Goal: Task Accomplishment & Management: Manage account settings

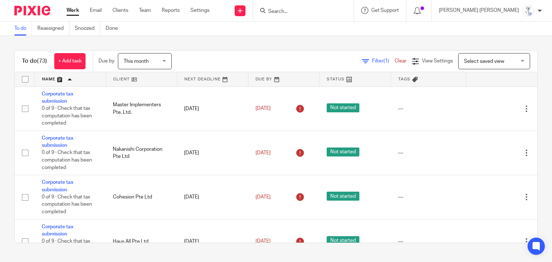
scroll to position [36, 0]
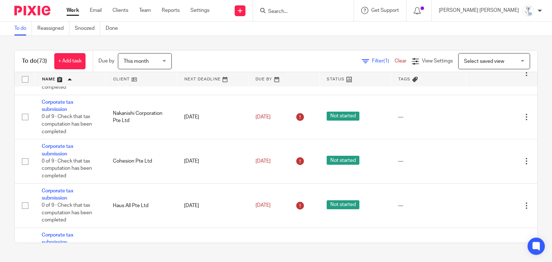
click at [344, 11] on form at bounding box center [305, 10] width 77 height 9
click at [332, 11] on input "Search" at bounding box center [299, 12] width 65 height 6
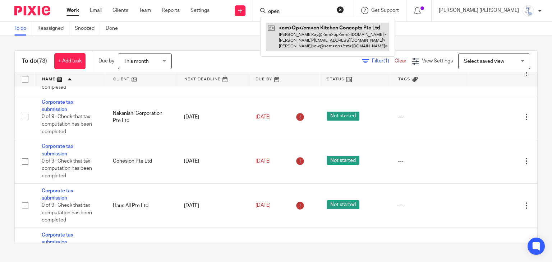
type input "open"
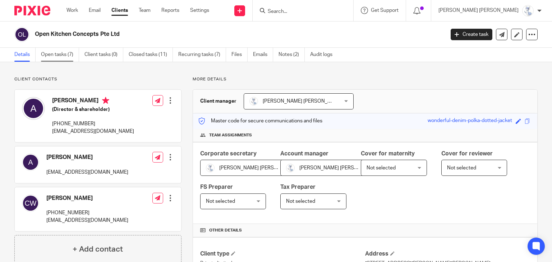
click at [56, 51] on link "Open tasks (7)" at bounding box center [60, 55] width 38 height 14
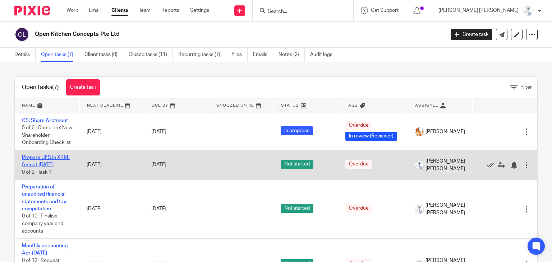
scroll to position [91, 0]
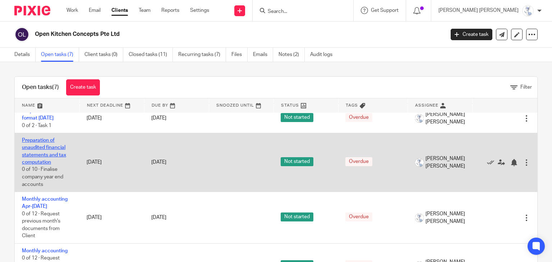
click at [54, 156] on link "Preparation of unaudited financial statements and tax computation" at bounding box center [44, 151] width 44 height 27
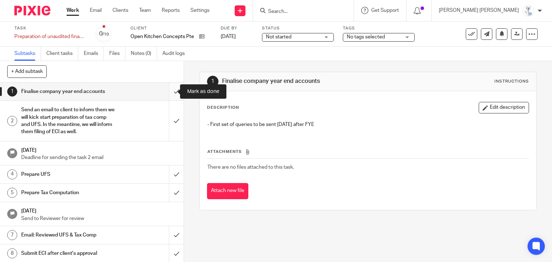
click at [173, 95] on input "submit" at bounding box center [92, 92] width 184 height 18
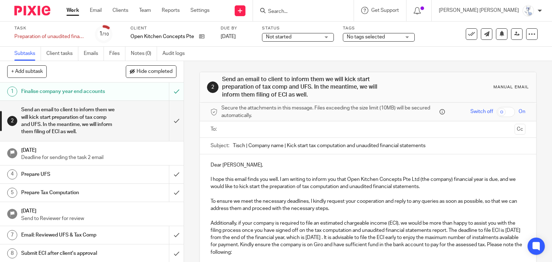
click at [169, 123] on input "submit" at bounding box center [92, 121] width 184 height 40
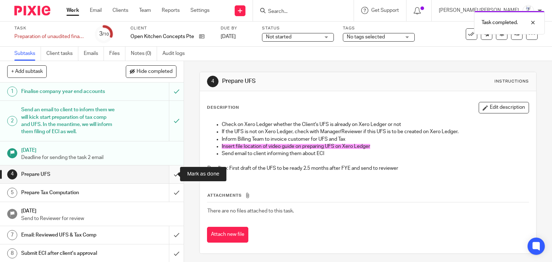
click at [171, 173] on input "submit" at bounding box center [92, 175] width 184 height 18
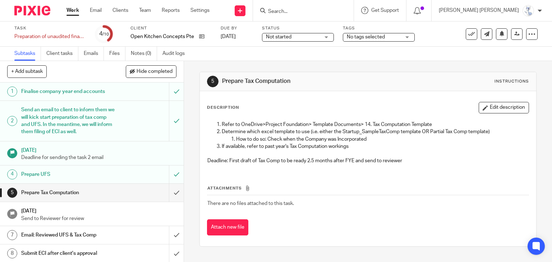
click at [528, 37] on icon at bounding box center [531, 34] width 7 height 7
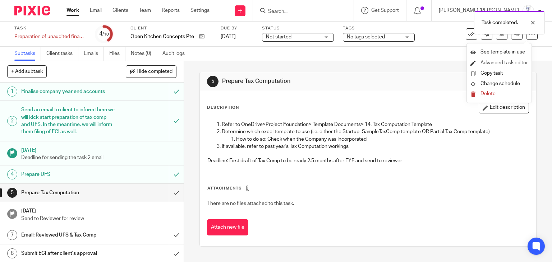
click at [496, 62] on link "Advanced task editor" at bounding box center [503, 62] width 47 height 5
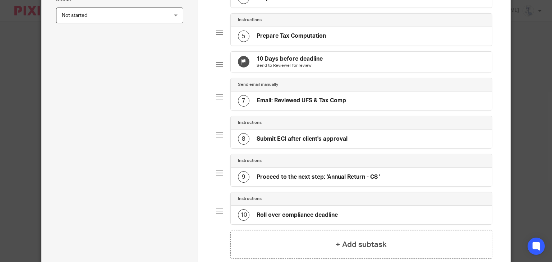
scroll to position [302, 0]
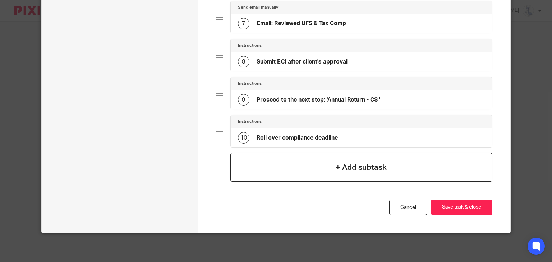
click at [317, 161] on div "+ Add subtask" at bounding box center [361, 167] width 262 height 29
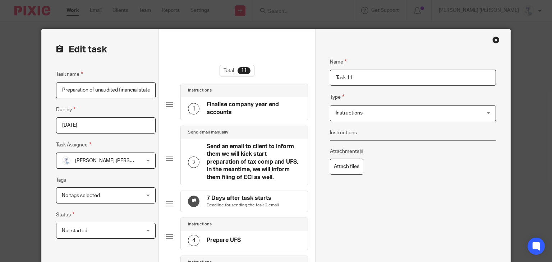
drag, startPoint x: 362, startPoint y: 78, endPoint x: 318, endPoint y: 78, distance: 43.8
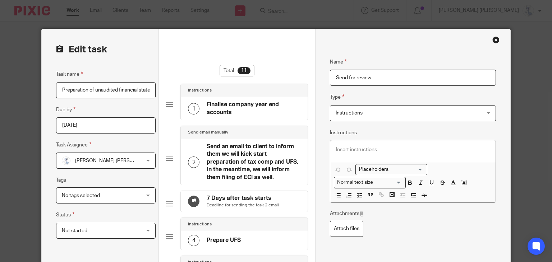
type input "Send for review"
click at [367, 130] on div "Name Send for review Type Instructions Instructions Instructions Document signi…" at bounding box center [413, 149] width 166 height 204
click at [361, 145] on div at bounding box center [412, 152] width 165 height 22
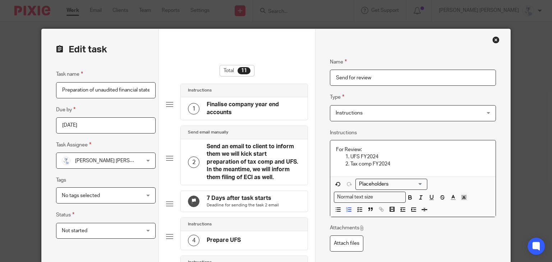
scroll to position [36, 0]
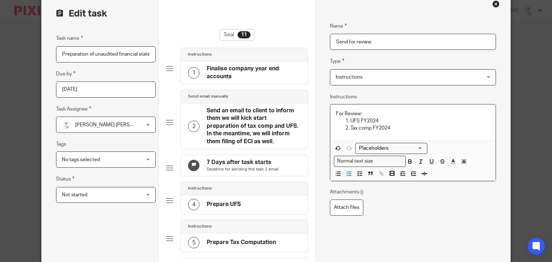
click at [393, 127] on p "Tax comp FY2024" at bounding box center [419, 128] width 139 height 7
click at [397, 123] on p "UFS FY2024" at bounding box center [419, 121] width 139 height 7
click at [400, 126] on p "Tax comp FY2024" at bounding box center [419, 128] width 139 height 7
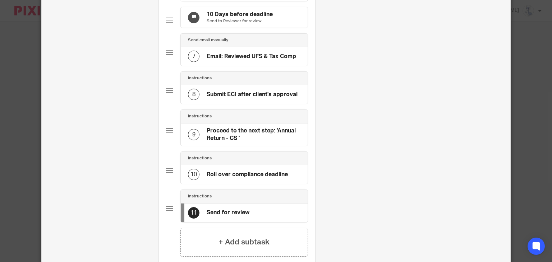
scroll to position [287, 0]
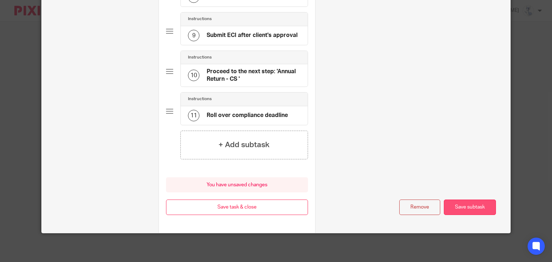
click at [462, 208] on button "Save subtask" at bounding box center [470, 207] width 52 height 15
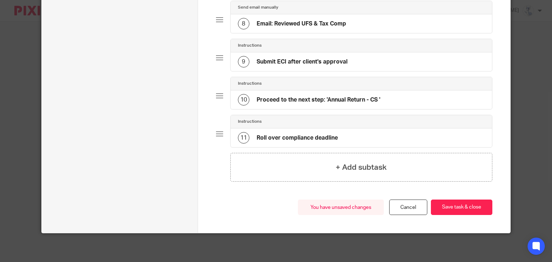
click at [462, 208] on button "Save task & close" at bounding box center [461, 207] width 61 height 15
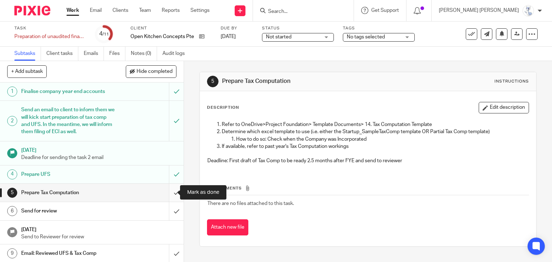
click at [169, 189] on input "submit" at bounding box center [92, 193] width 184 height 18
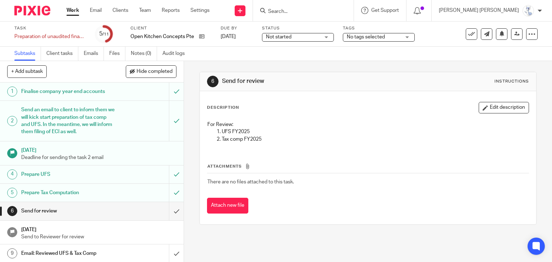
click at [374, 41] on span "No tags selected" at bounding box center [374, 37] width 54 height 8
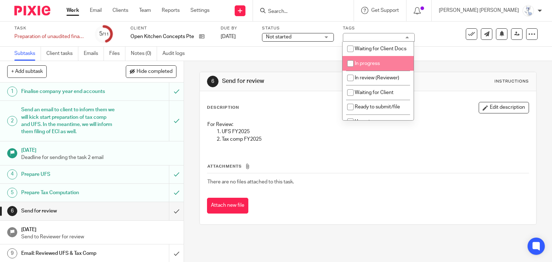
click at [368, 80] on span "In review (Reviewer)" at bounding box center [377, 77] width 45 height 5
checkbox input "true"
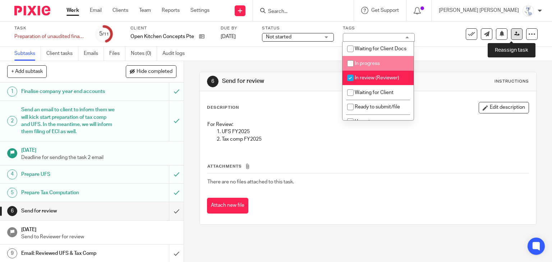
click at [514, 34] on icon at bounding box center [516, 33] width 5 height 5
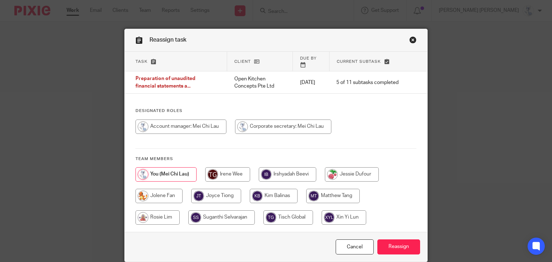
click at [227, 169] on input "radio" at bounding box center [227, 174] width 45 height 14
radio input "true"
click at [396, 240] on input "Reassign" at bounding box center [398, 247] width 43 height 15
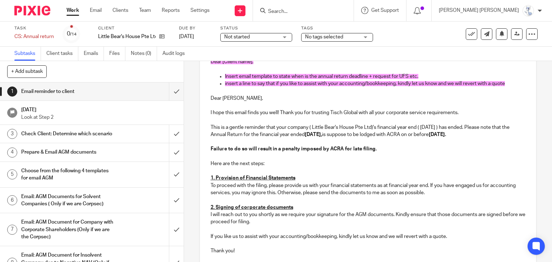
scroll to position [108, 0]
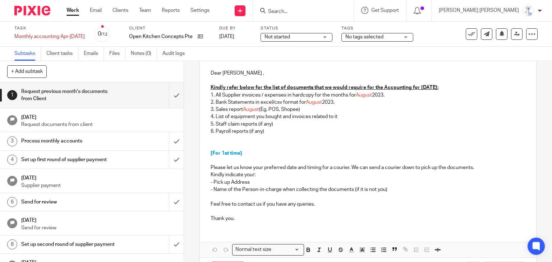
scroll to position [108, 0]
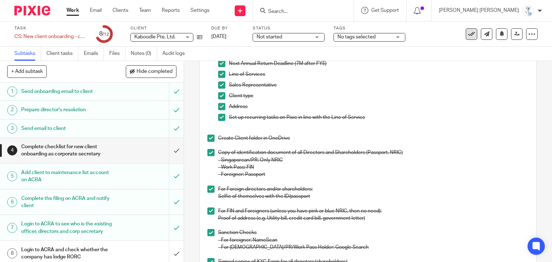
click at [468, 37] on icon at bounding box center [471, 34] width 7 height 7
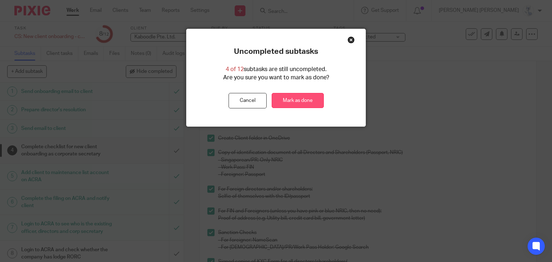
click at [284, 102] on link "Mark as done" at bounding box center [298, 100] width 52 height 15
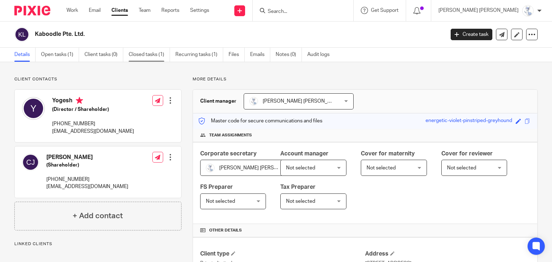
click at [152, 53] on link "Closed tasks (1)" at bounding box center [149, 55] width 41 height 14
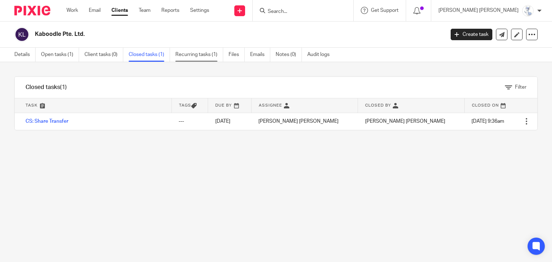
click at [203, 54] on link "Recurring tasks (1)" at bounding box center [199, 55] width 48 height 14
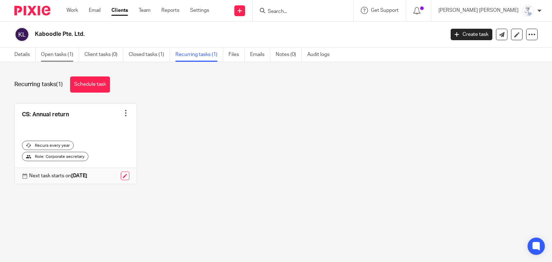
click at [46, 50] on link "Open tasks (1)" at bounding box center [60, 55] width 38 height 14
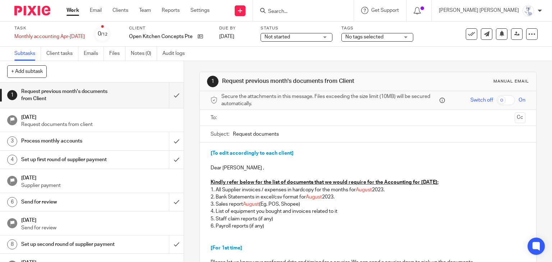
click at [331, 10] on input "Search" at bounding box center [299, 12] width 65 height 6
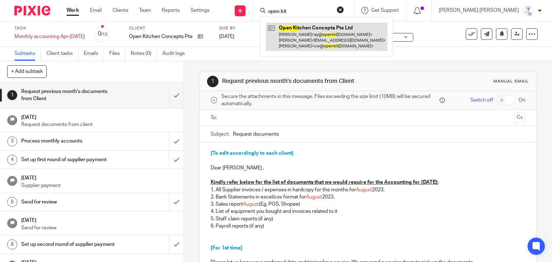
type input "open kit"
click at [348, 37] on link at bounding box center [326, 37] width 121 height 28
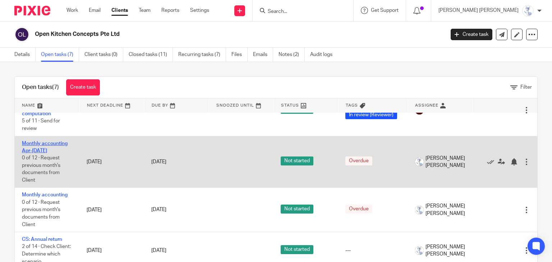
scroll to position [119, 0]
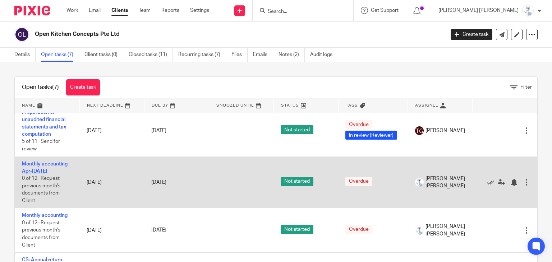
click at [37, 171] on link "Monthly accounting Apr-[DATE]" at bounding box center [45, 168] width 46 height 12
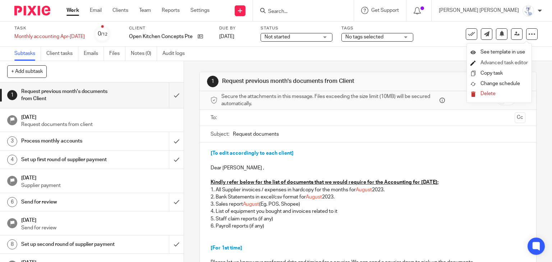
click at [497, 62] on link "Advanced task editor" at bounding box center [503, 62] width 47 height 5
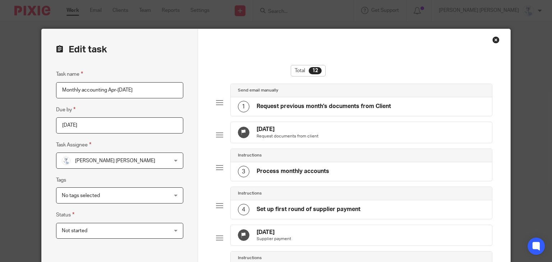
click at [147, 92] on input "Monthly accounting Apr-[DATE]" at bounding box center [119, 90] width 127 height 16
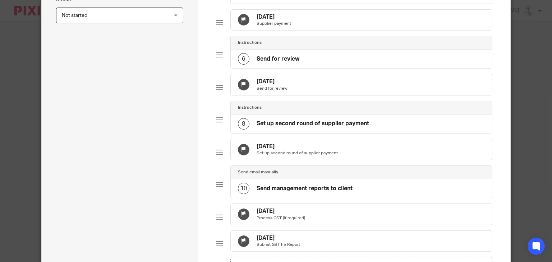
scroll to position [352, 0]
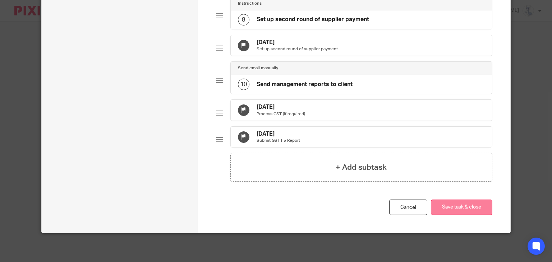
type input "Monthly accounting Apr-Jul'25 (Draft)"
click at [476, 209] on button "Save task & close" at bounding box center [461, 207] width 61 height 15
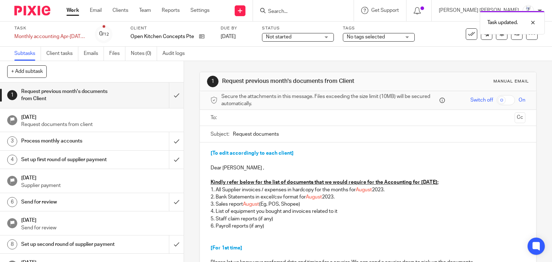
click at [529, 40] on div "Task Monthly accounting Apr-[DATE] (Draft) Save Monthly accounting Apr-[DATE] (…" at bounding box center [275, 34] width 523 height 17
click at [302, 36] on span "Not started" at bounding box center [293, 37] width 54 height 8
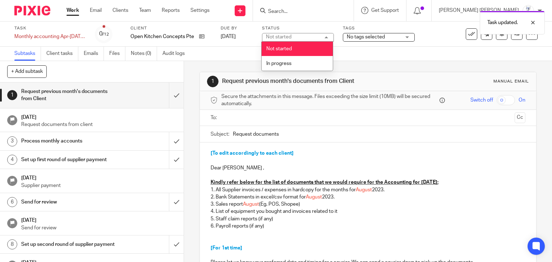
click at [303, 39] on div "Not started Not started" at bounding box center [298, 37] width 72 height 9
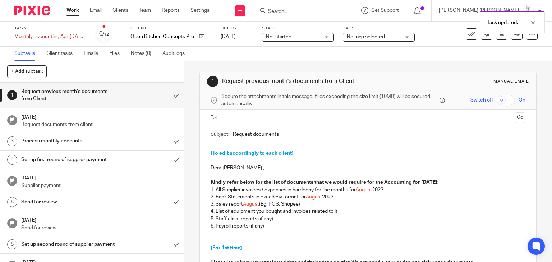
click at [383, 35] on span "No tags selected" at bounding box center [366, 36] width 38 height 5
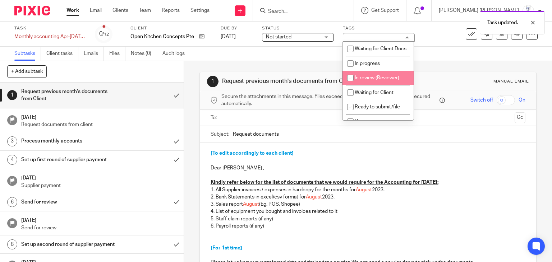
click at [373, 80] on span "In review (Reviewer)" at bounding box center [377, 77] width 45 height 5
checkbox input "true"
click at [528, 37] on icon at bounding box center [531, 34] width 7 height 7
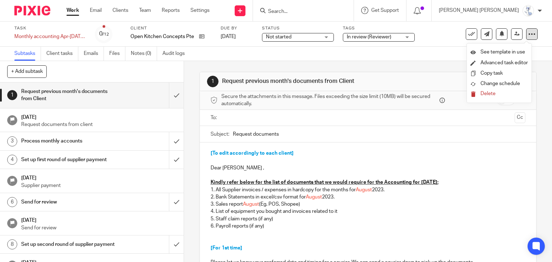
click at [528, 37] on icon at bounding box center [531, 34] width 7 height 7
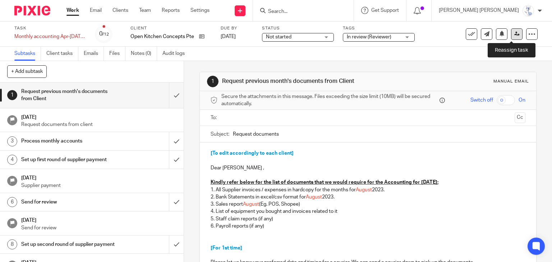
click at [514, 32] on icon at bounding box center [516, 33] width 5 height 5
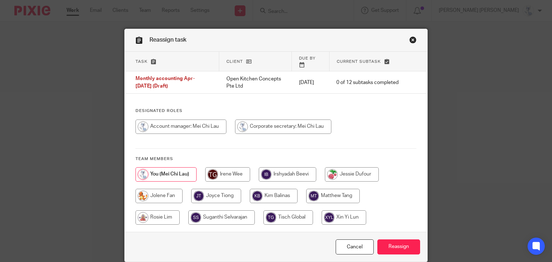
click at [226, 169] on input "radio" at bounding box center [227, 174] width 45 height 14
radio input "true"
click at [400, 242] on input "Reassign" at bounding box center [398, 247] width 43 height 15
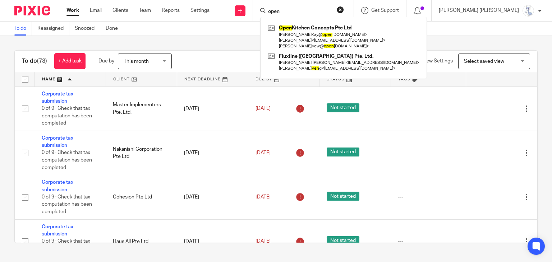
scroll to position [36, 0]
